Goal: Transaction & Acquisition: Purchase product/service

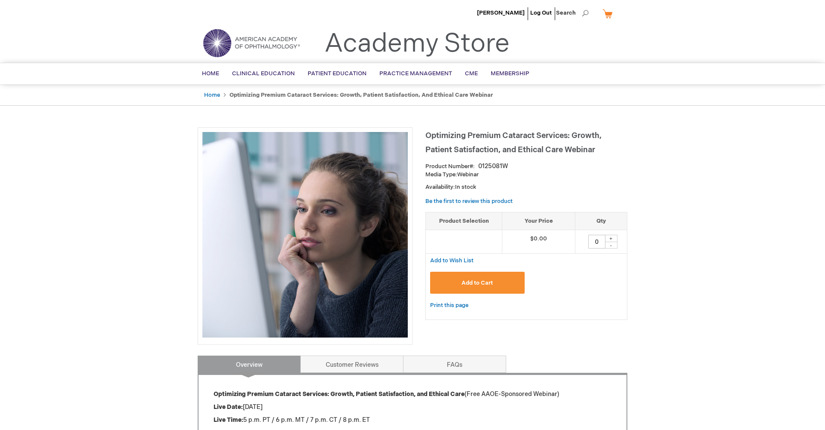
click at [486, 281] on span "Add to Cart" at bounding box center [476, 282] width 31 height 7
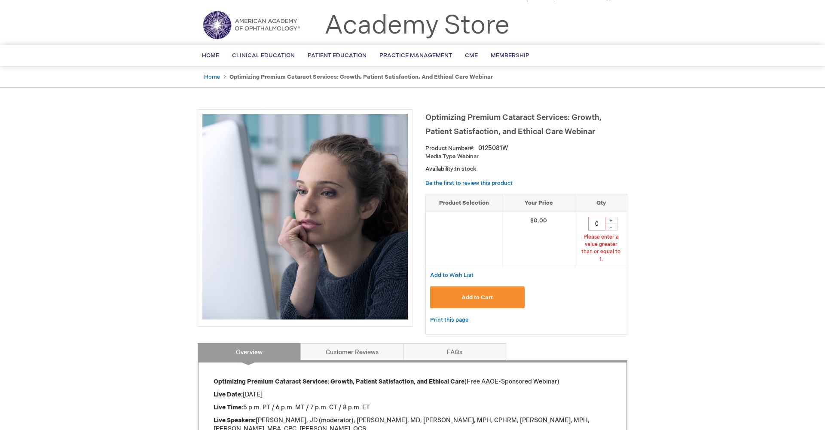
scroll to position [18, 0]
click at [614, 218] on div "+" at bounding box center [611, 219] width 13 height 7
type input "1"
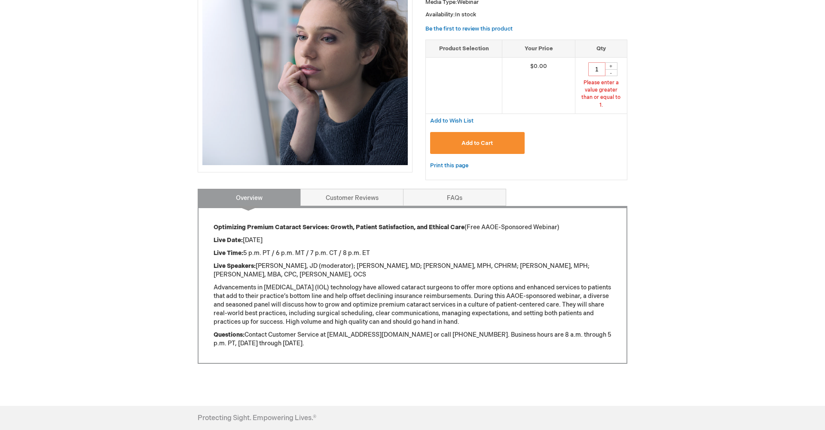
scroll to position [177, 0]
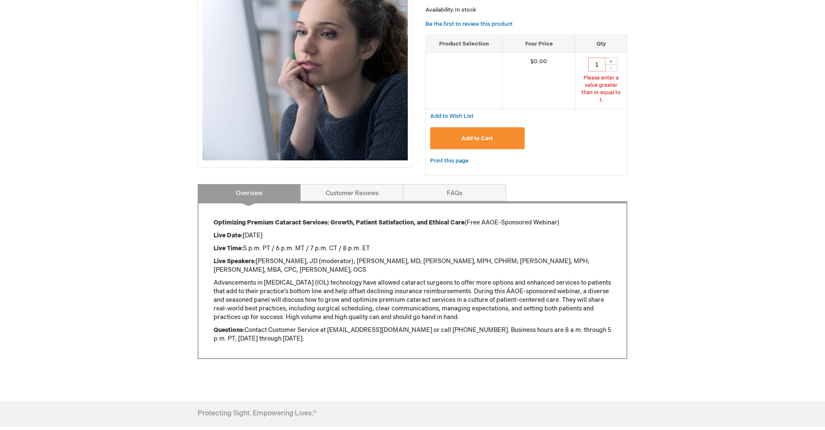
click at [497, 135] on button "Add to Cart" at bounding box center [477, 138] width 95 height 22
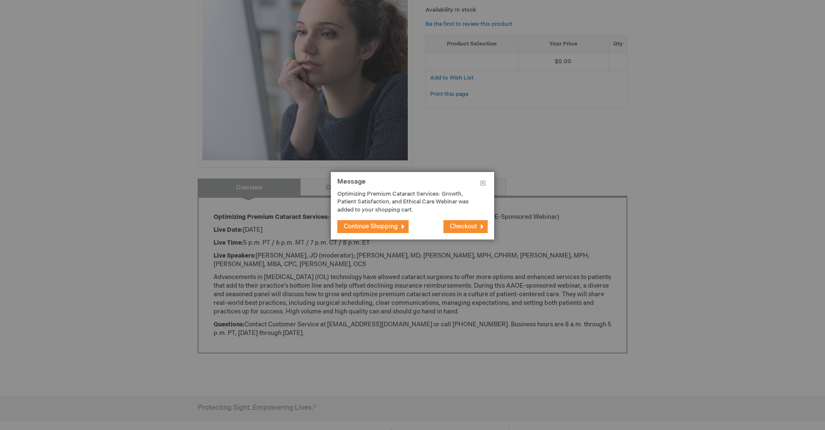
click at [463, 224] on span "Checkout" at bounding box center [463, 226] width 27 height 7
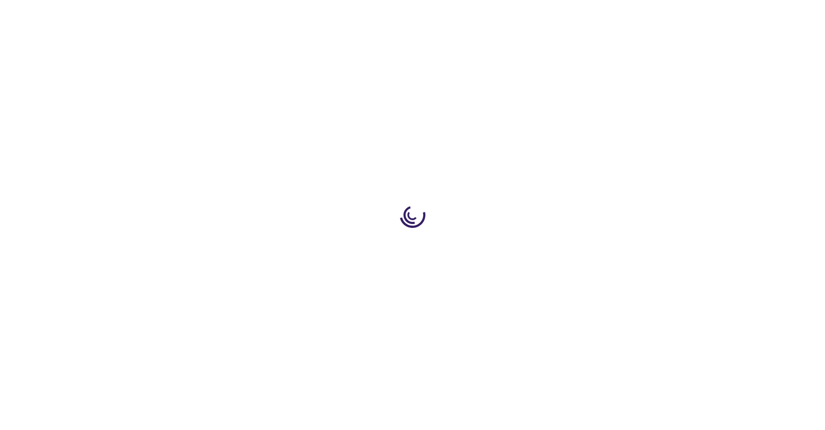
select select "US"
select select "44"
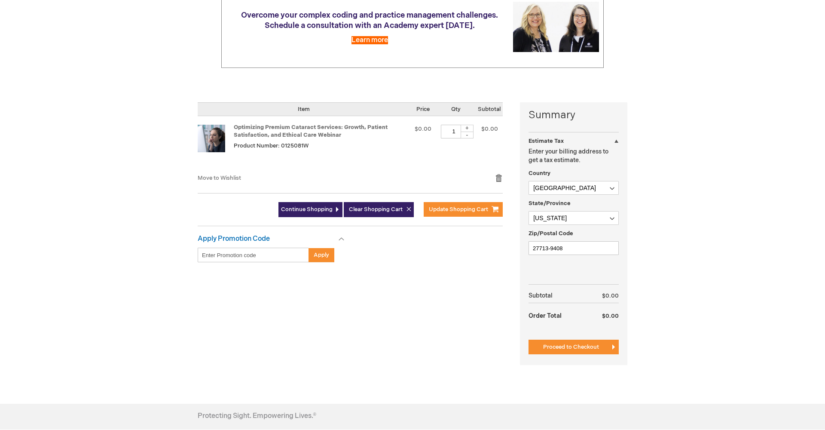
scroll to position [120, 0]
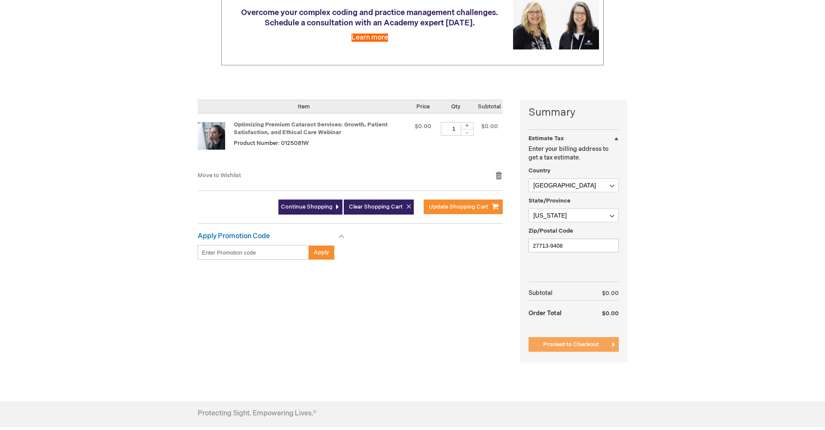
click at [563, 343] on span "Proceed to Checkout" at bounding box center [571, 344] width 56 height 7
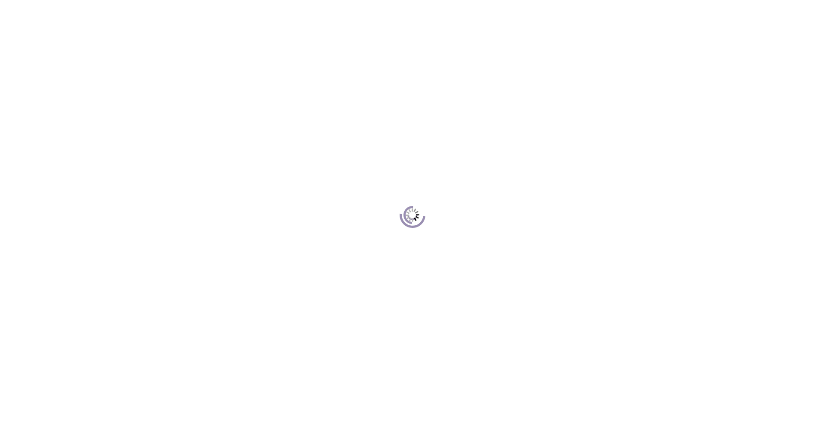
scroll to position [117, 0]
